Goal: Task Accomplishment & Management: Manage account settings

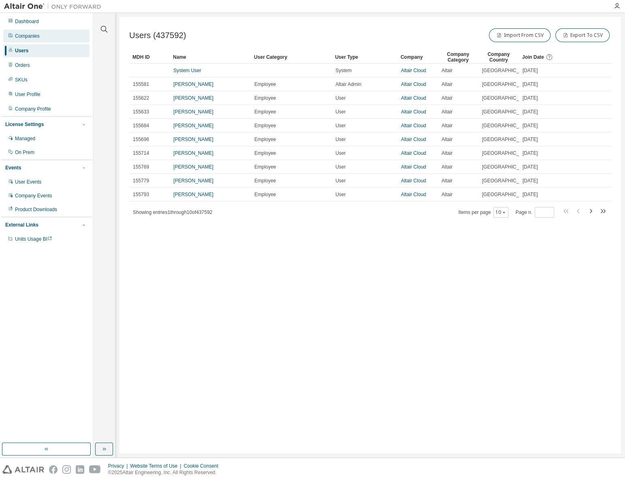
click at [45, 36] on div "Companies" at bounding box center [46, 36] width 86 height 13
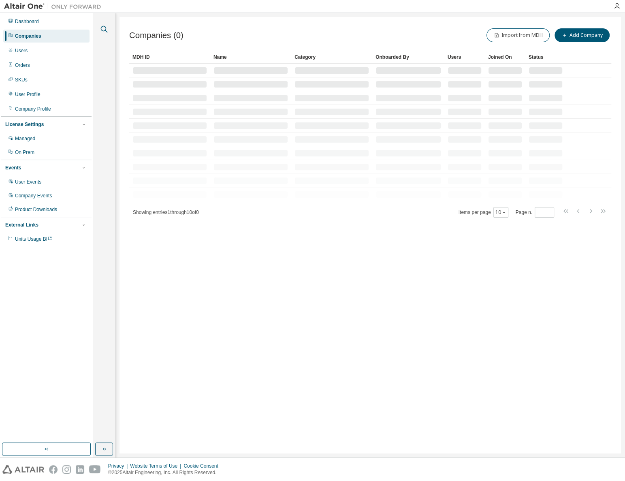
click at [104, 30] on icon "button" at bounding box center [104, 29] width 10 height 10
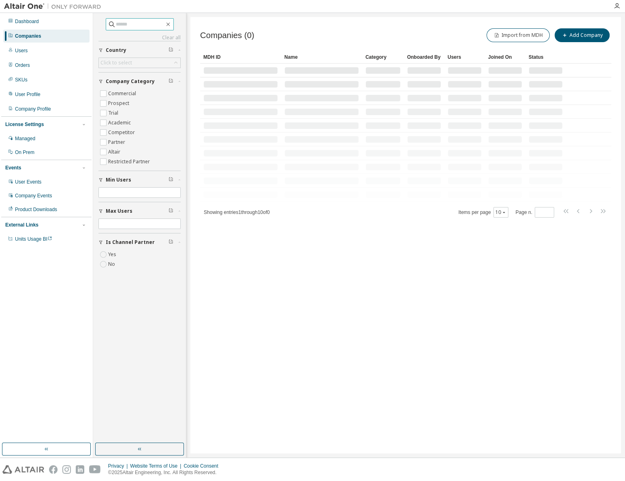
click at [116, 24] on input "text" at bounding box center [140, 24] width 49 height 8
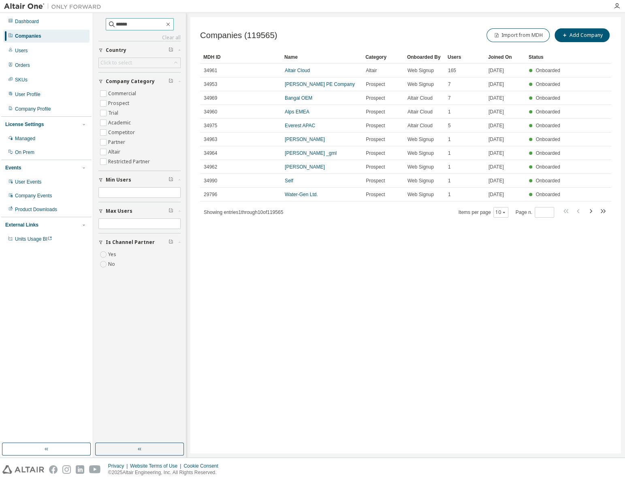
type input "******"
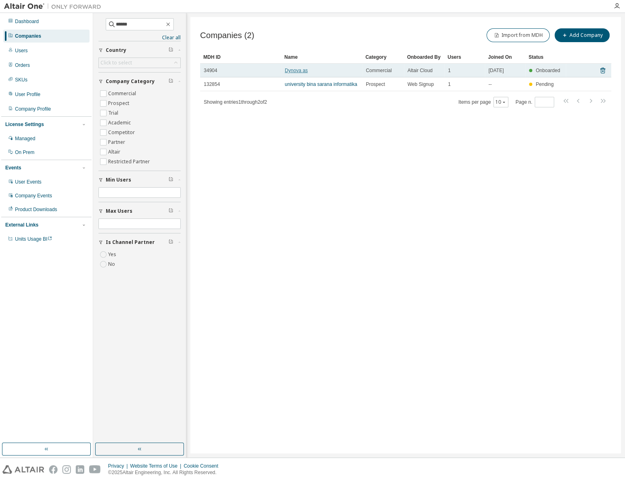
click at [300, 71] on link "Dynova as" at bounding box center [296, 71] width 23 height 6
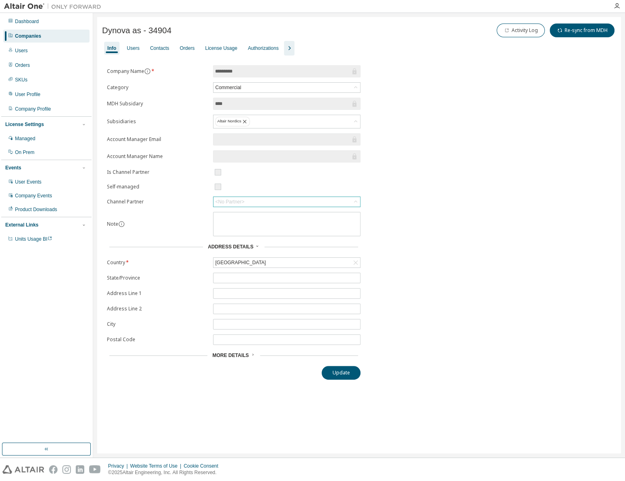
click at [252, 200] on div "<No Partner>" at bounding box center [286, 202] width 147 height 10
click at [235, 254] on li "CaeTek Oy" at bounding box center [286, 255] width 145 height 11
click at [349, 374] on button "Update" at bounding box center [341, 373] width 39 height 14
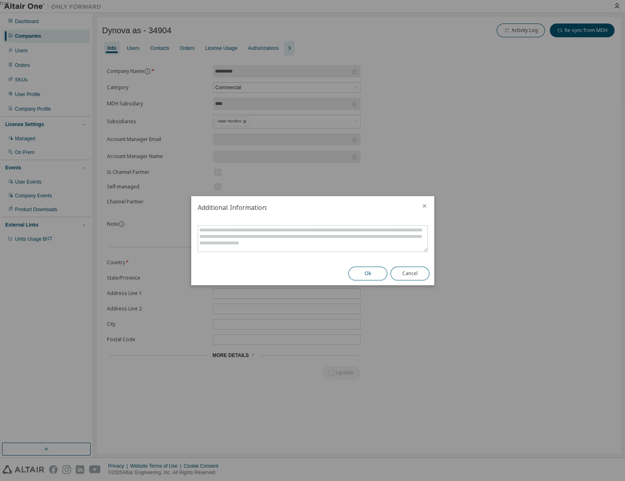
click at [364, 275] on button "Ok" at bounding box center [367, 273] width 39 height 14
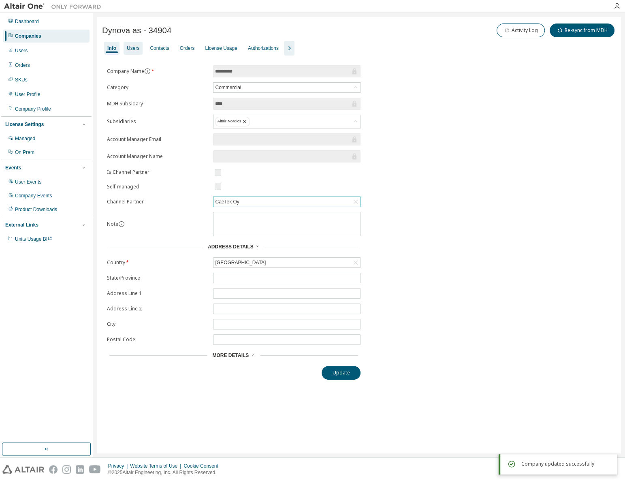
click at [133, 49] on div "Users" at bounding box center [133, 48] width 13 height 6
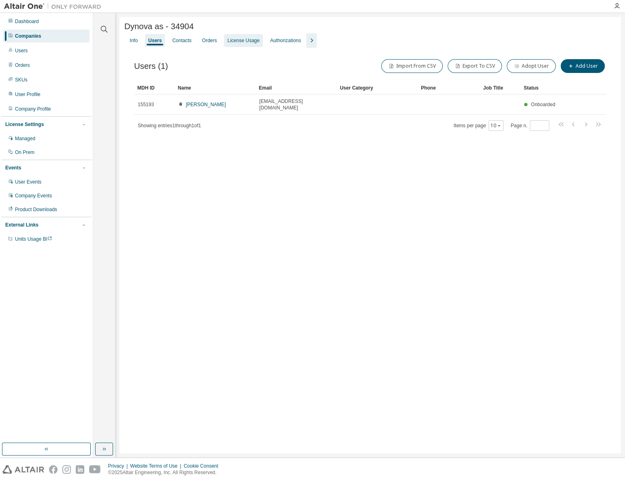
click at [233, 42] on div "License Usage" at bounding box center [243, 40] width 32 height 6
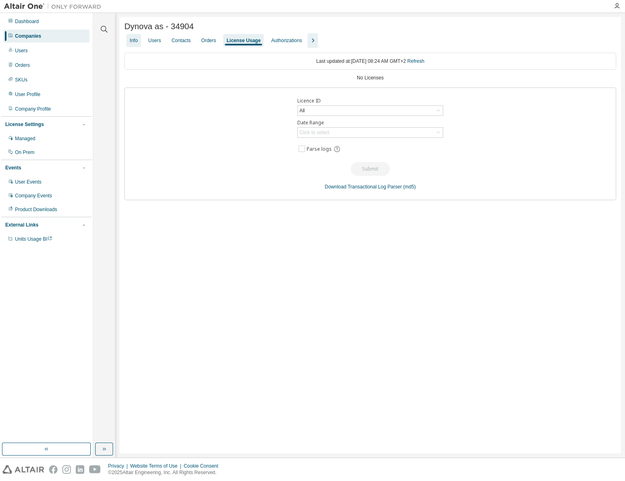
click at [136, 40] on div "Info" at bounding box center [134, 40] width 8 height 6
